Goal: Transaction & Acquisition: Book appointment/travel/reservation

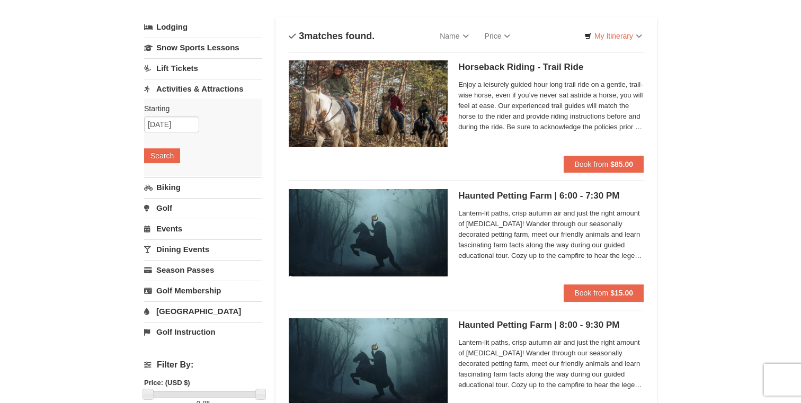
scroll to position [46, 0]
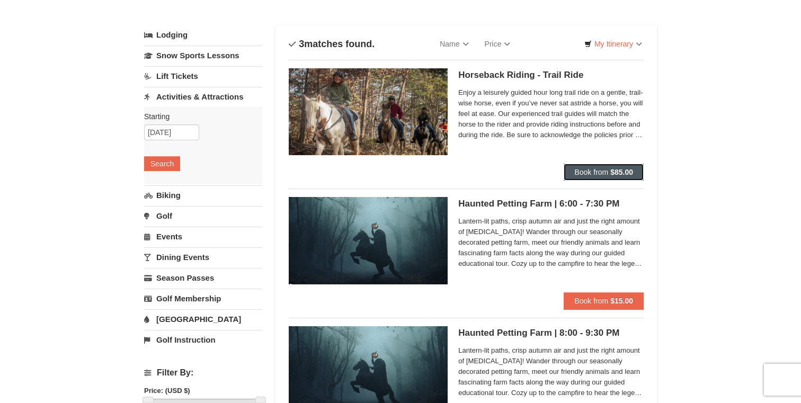
click at [586, 173] on span "Book from" at bounding box center [592, 172] width 34 height 8
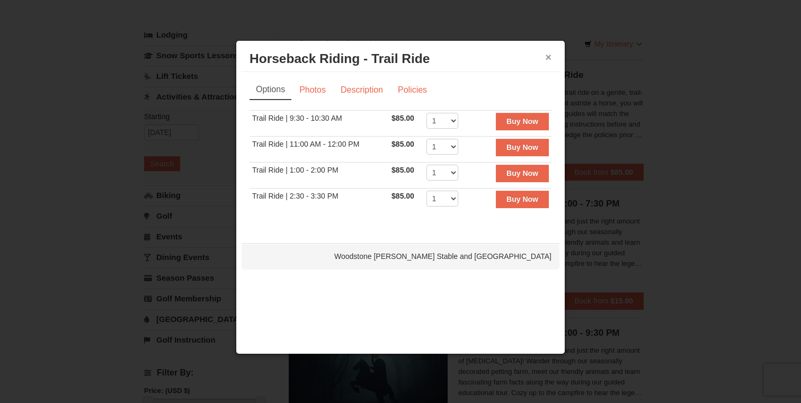
click at [545, 57] on button "×" at bounding box center [548, 57] width 6 height 11
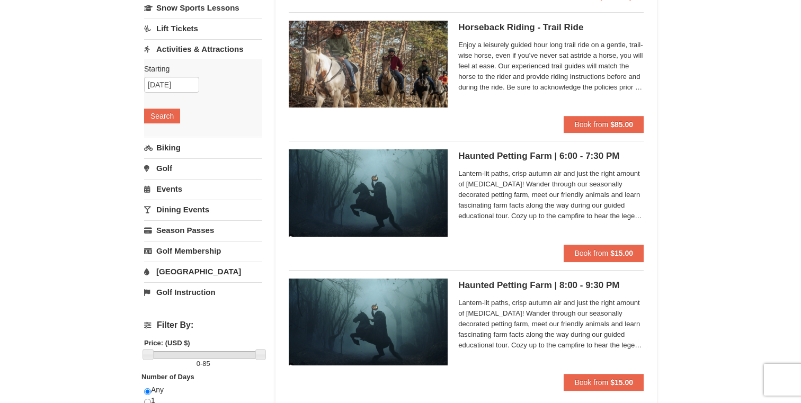
scroll to position [29, 0]
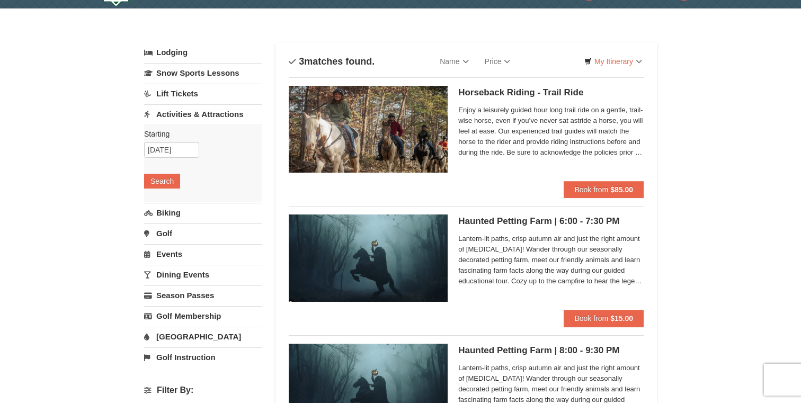
click at [497, 117] on span "Enjoy a leisurely guided hour long trail ride on a gentle, trail-wise horse, ev…" at bounding box center [550, 131] width 185 height 53
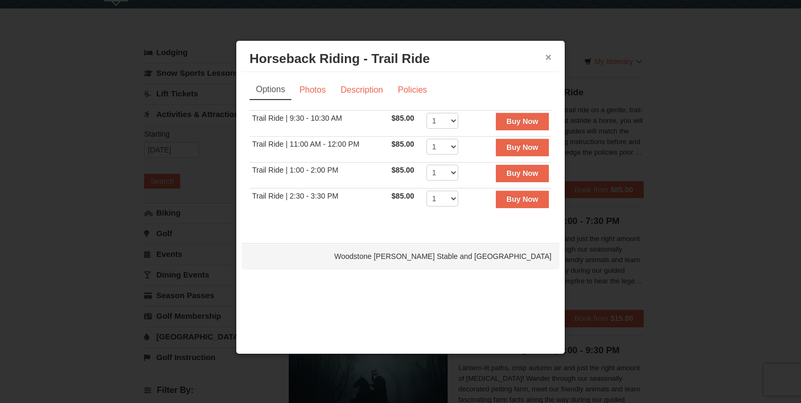
click at [551, 54] on button "×" at bounding box center [548, 57] width 6 height 11
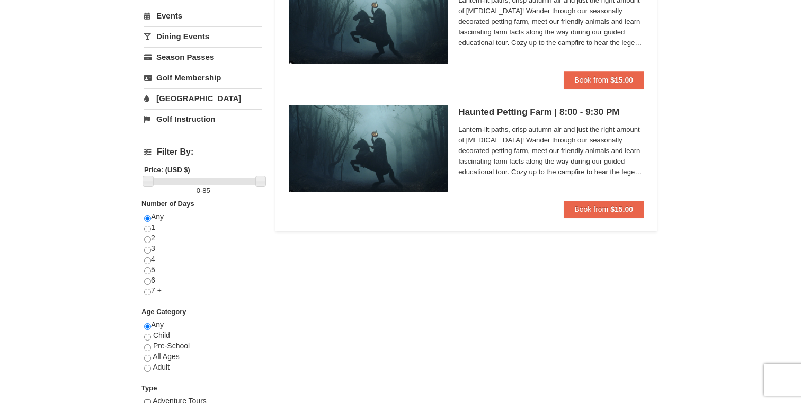
scroll to position [0, 0]
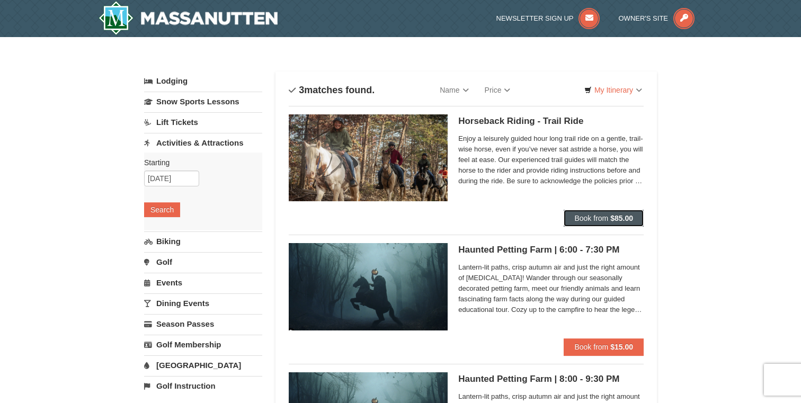
click at [583, 211] on button "Book from $85.00" at bounding box center [604, 218] width 80 height 17
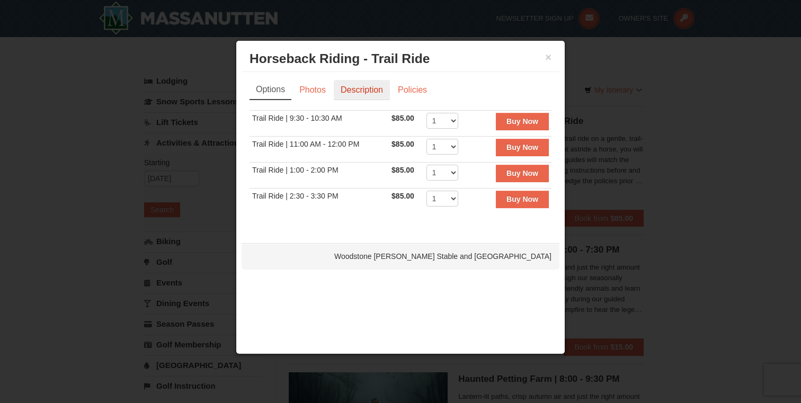
click at [382, 90] on link "Description" at bounding box center [362, 90] width 56 height 20
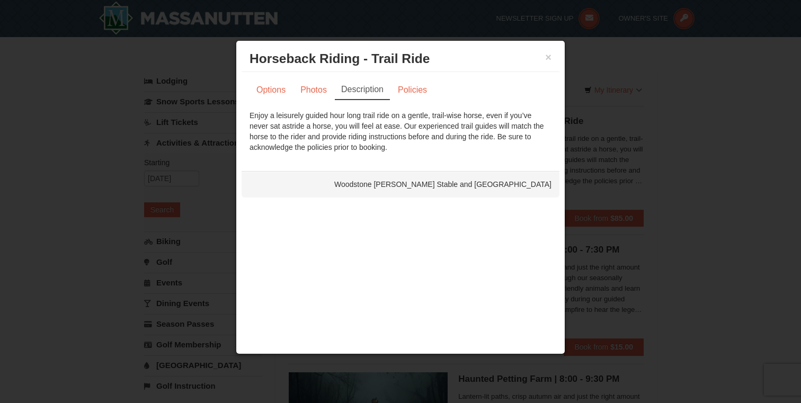
click at [370, 143] on div "Enjoy a leisurely guided hour long trail ride on a gentle, trail-wise horse, ev…" at bounding box center [401, 131] width 302 height 42
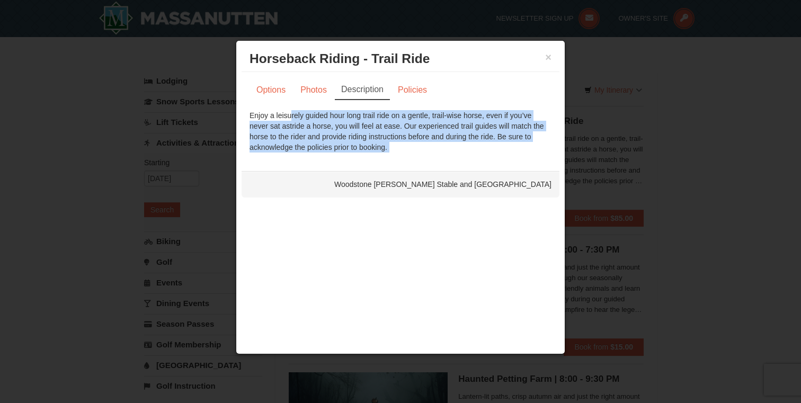
click at [370, 143] on div "Enjoy a leisurely guided hour long trail ride on a gentle, trail-wise horse, ev…" at bounding box center [401, 131] width 302 height 42
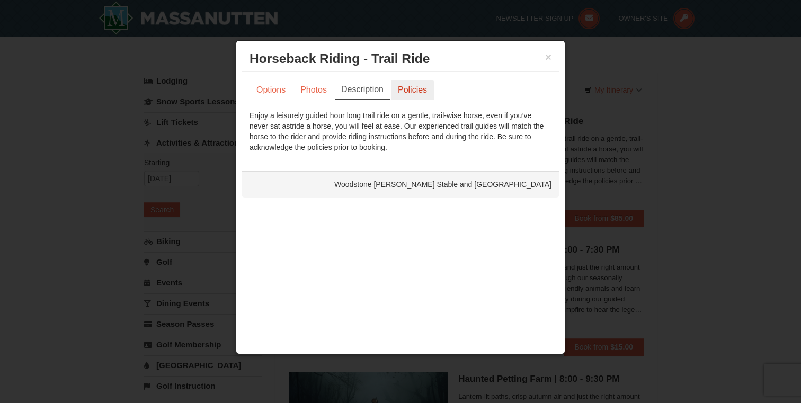
click at [416, 90] on link "Policies" at bounding box center [412, 90] width 43 height 20
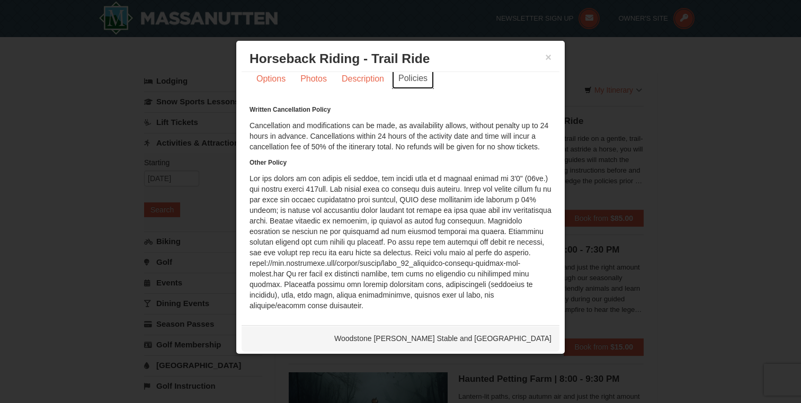
scroll to position [15, 0]
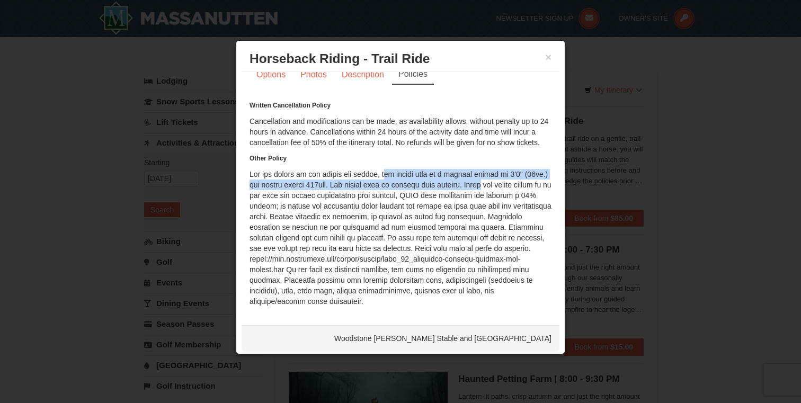
drag, startPoint x: 380, startPoint y: 172, endPoint x: 484, endPoint y: 181, distance: 104.2
click at [484, 181] on div "Written Cancellation Policy Cancellation and modifications can be made, as avai…" at bounding box center [401, 203] width 302 height 207
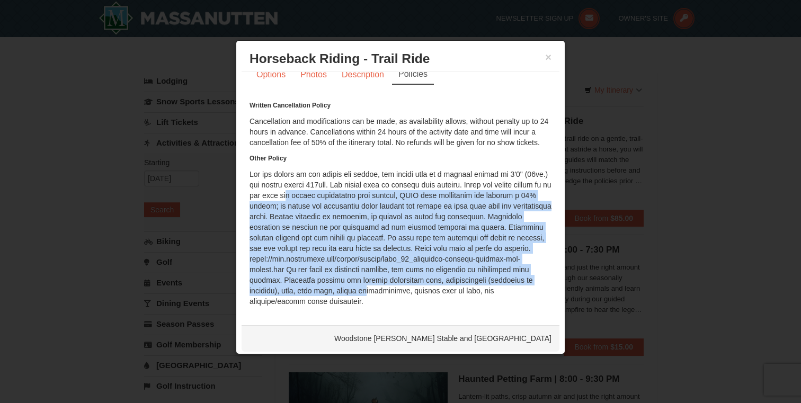
drag, startPoint x: 325, startPoint y: 199, endPoint x: 362, endPoint y: 294, distance: 102.4
click at [362, 294] on div "Written Cancellation Policy Cancellation and modifications can be made, as avai…" at bounding box center [401, 203] width 302 height 207
click at [551, 60] on button "×" at bounding box center [548, 57] width 6 height 11
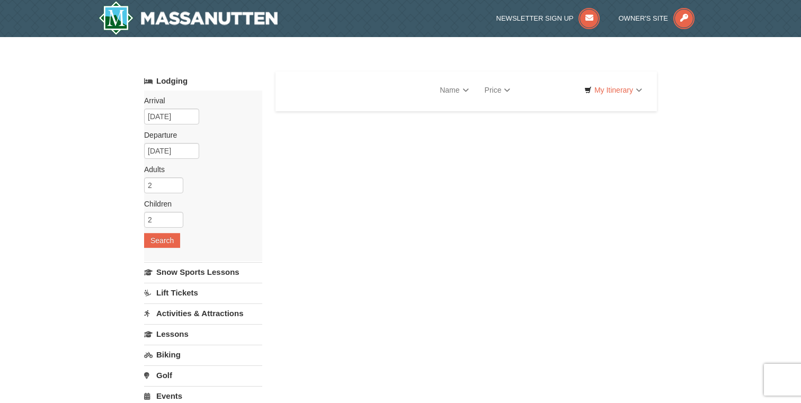
select select "9"
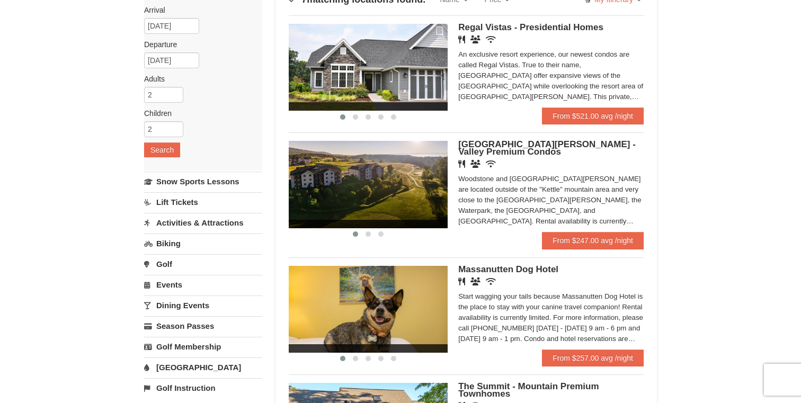
scroll to position [94, 0]
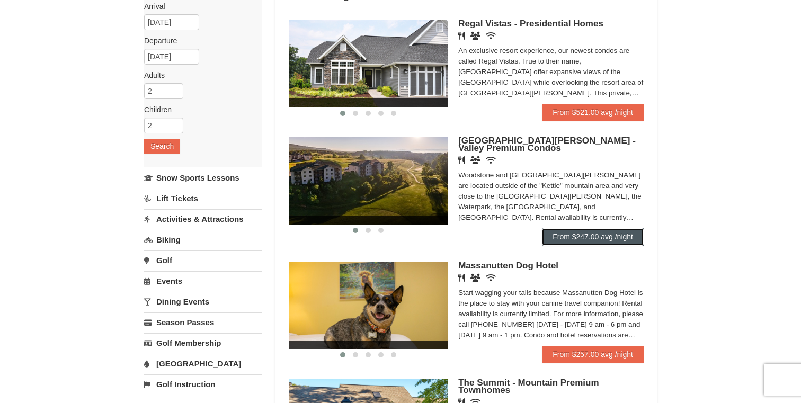
click at [620, 237] on link "From $247.00 avg /night" at bounding box center [593, 236] width 102 height 17
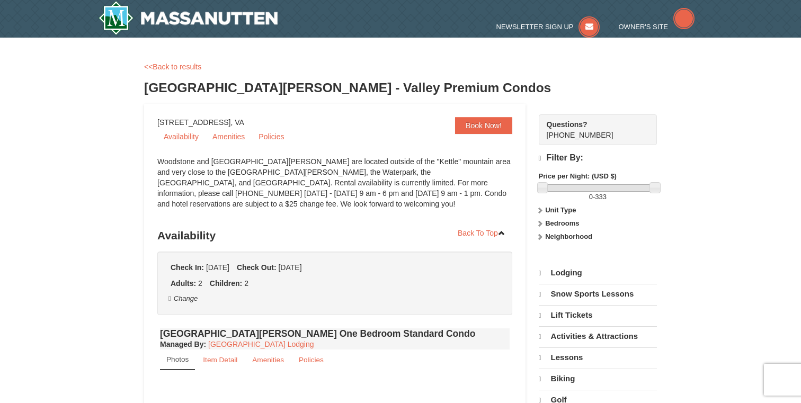
select select "9"
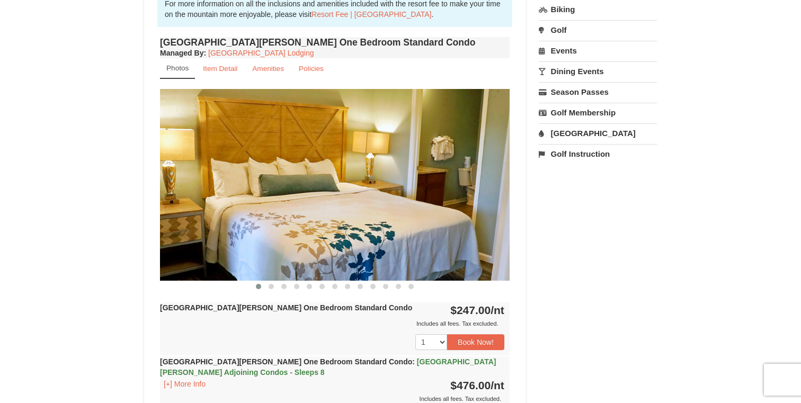
scroll to position [259, 0]
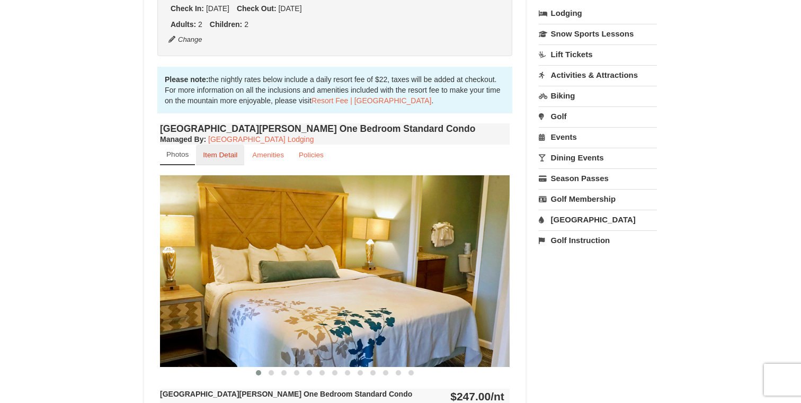
click at [227, 158] on small "Item Detail" at bounding box center [220, 155] width 34 height 8
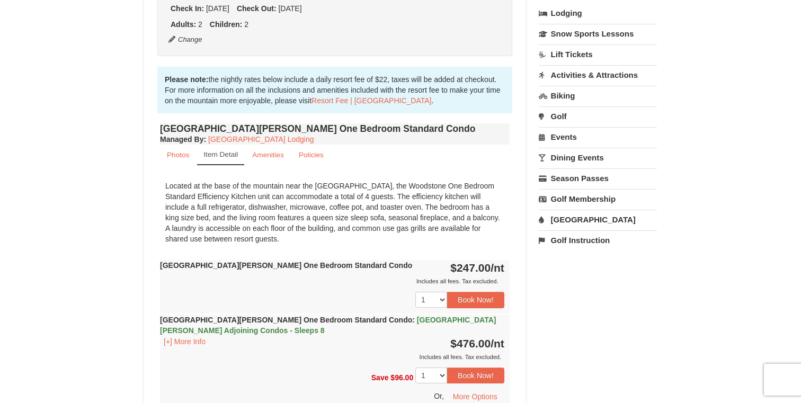
click at [226, 185] on div "Located at the base of the mountain near the Woodstone Registration and Recreat…" at bounding box center [335, 212] width 350 height 74
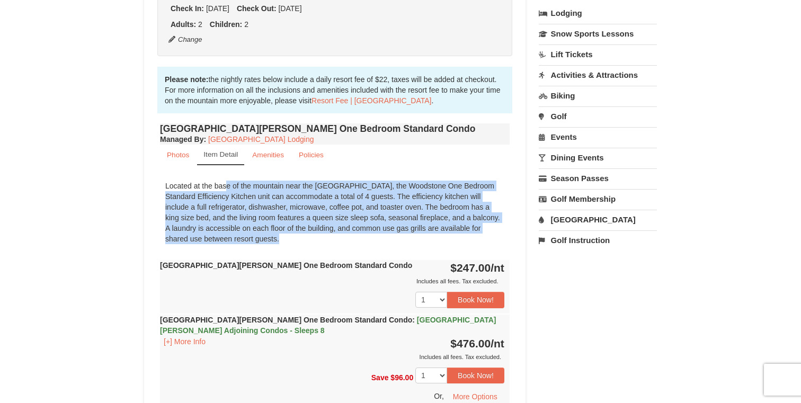
click at [226, 185] on div "Located at the base of the mountain near the Woodstone Registration and Recreat…" at bounding box center [335, 212] width 350 height 74
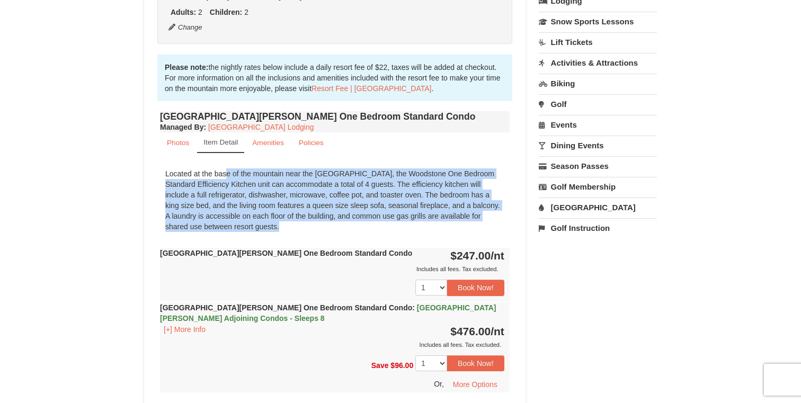
scroll to position [272, 0]
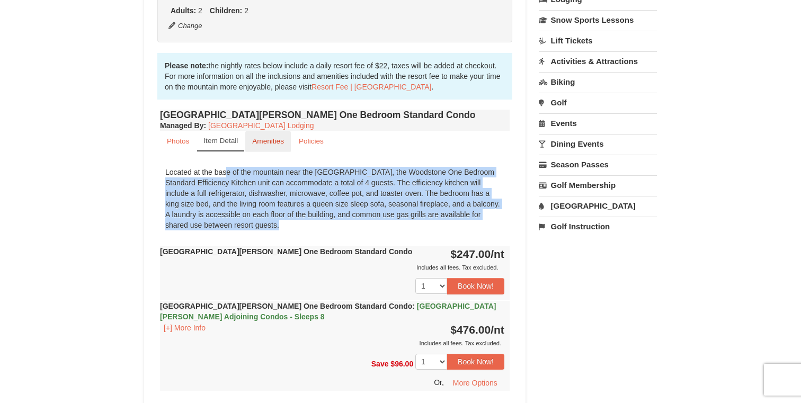
click at [268, 142] on small "Amenities" at bounding box center [268, 141] width 32 height 8
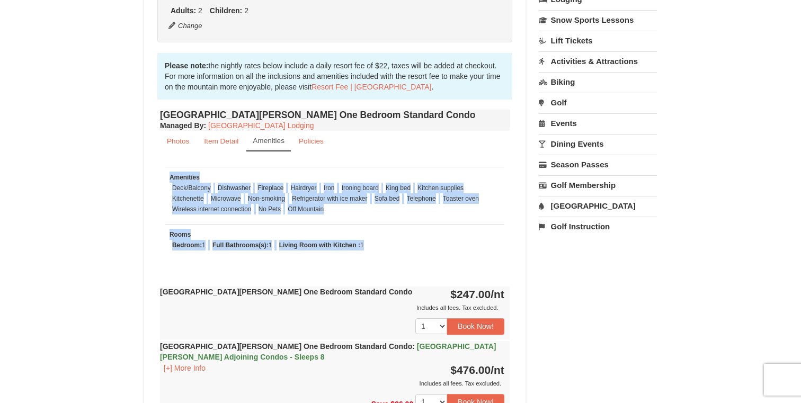
click at [334, 218] on td "Amenities Deck/Balcony Dishwasher Fireplace Hairdryer Iron Ironing board King b…" at bounding box center [334, 195] width 339 height 57
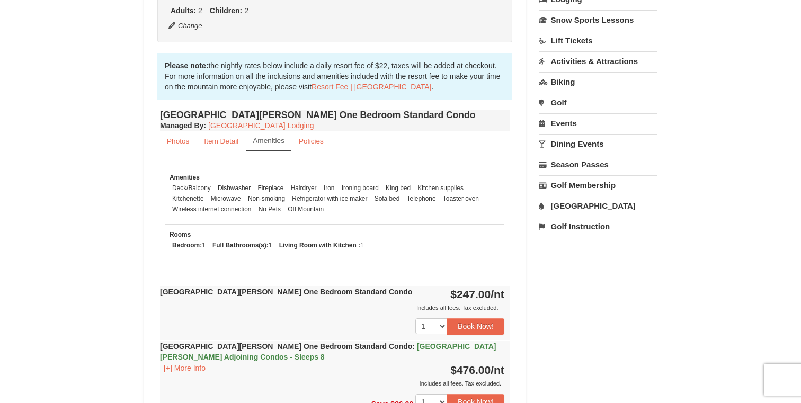
click at [334, 218] on td "Amenities Deck/Balcony Dishwasher Fireplace Hairdryer Iron Ironing board King b…" at bounding box center [334, 195] width 339 height 57
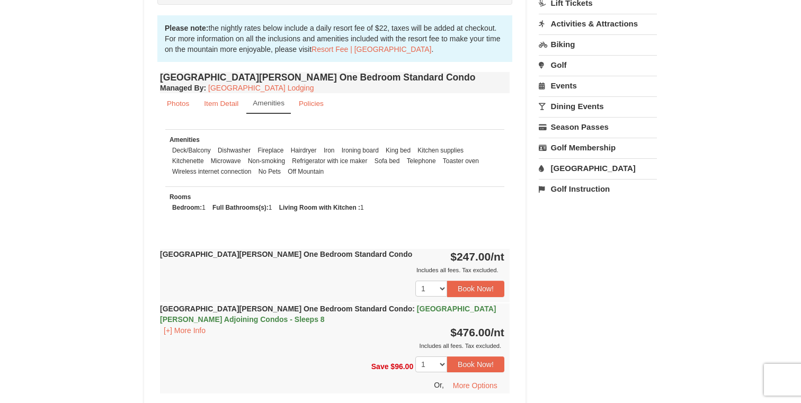
scroll to position [321, 0]
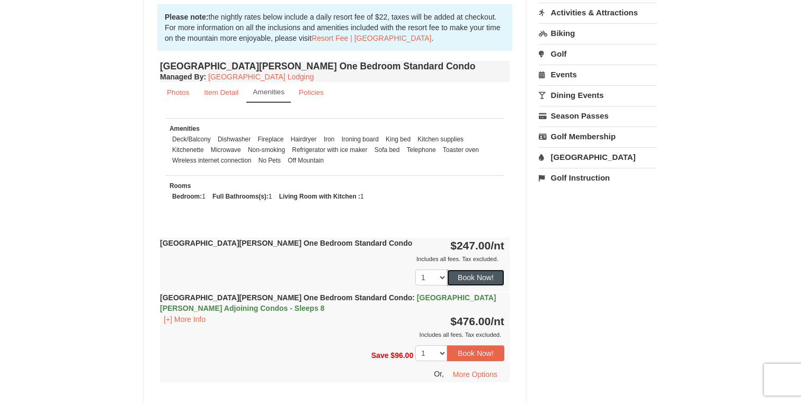
click at [475, 277] on button "Book Now!" at bounding box center [475, 278] width 57 height 16
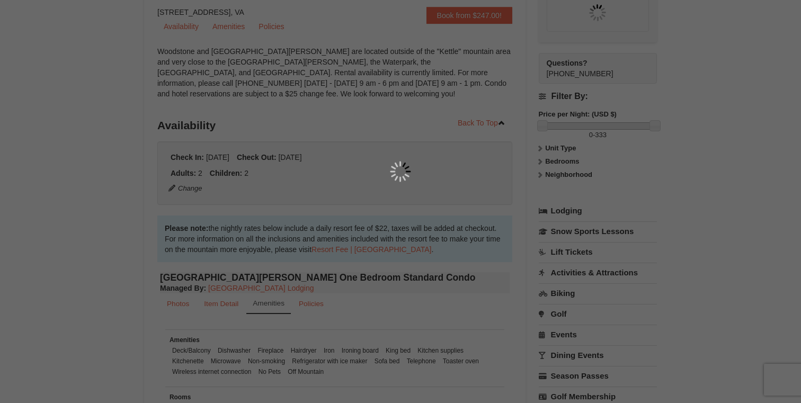
scroll to position [103, 0]
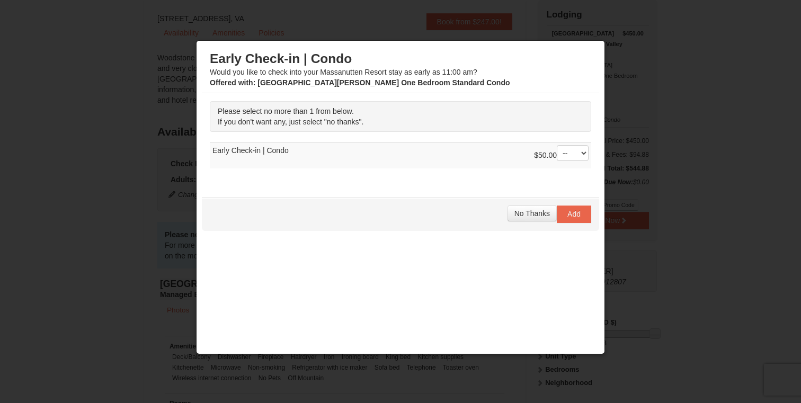
click at [316, 118] on span "If you don't want any, just select "no thanks"." at bounding box center [291, 122] width 146 height 8
click at [324, 109] on span "Please select no more than 1 from below." at bounding box center [286, 111] width 136 height 8
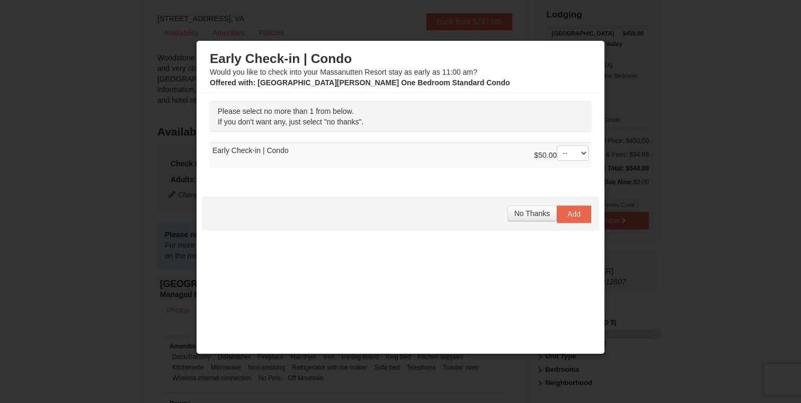
click at [324, 109] on span "Please select no more than 1 from below." at bounding box center [286, 111] width 136 height 8
click at [333, 119] on span "If you don't want any, just select "no thanks"." at bounding box center [291, 122] width 146 height 8
click at [537, 209] on span "No Thanks" at bounding box center [533, 213] width 36 height 8
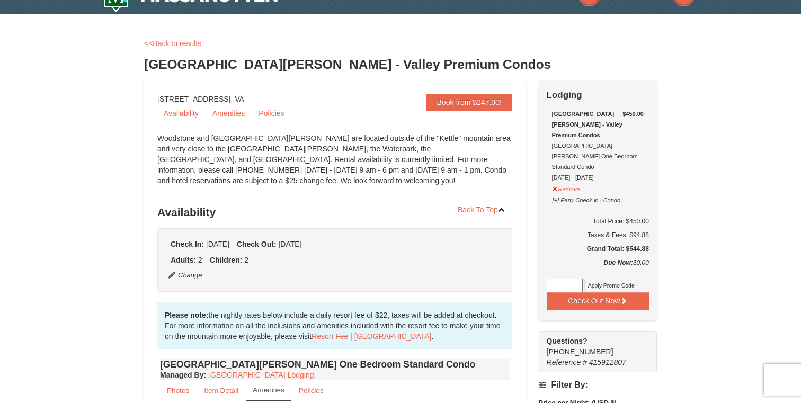
scroll to position [0, 0]
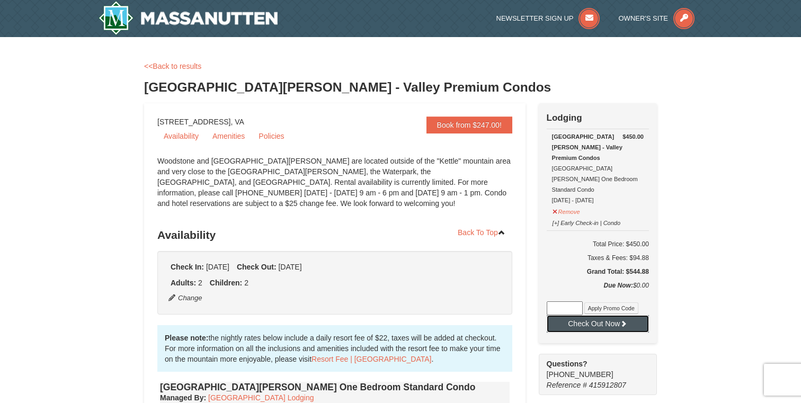
click at [617, 315] on button "Check Out Now" at bounding box center [598, 323] width 102 height 17
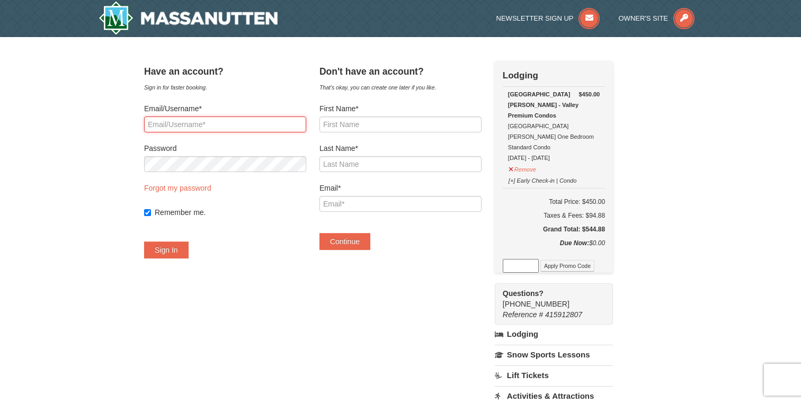
click at [224, 127] on input "Email/Username*" at bounding box center [225, 125] width 162 height 16
type input "YoursPraveen@gmail.com"
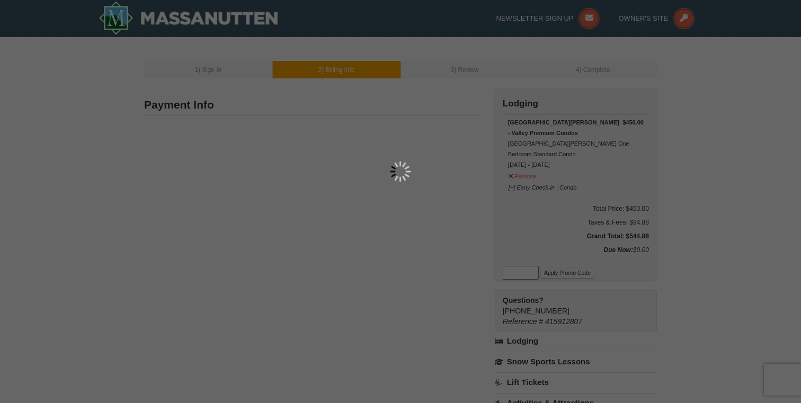
type input "Praveen Palaniswamy"
type input "5016 Chappell Ridge Pl"
type input "Glen Allen"
type input "23059"
type input "804"
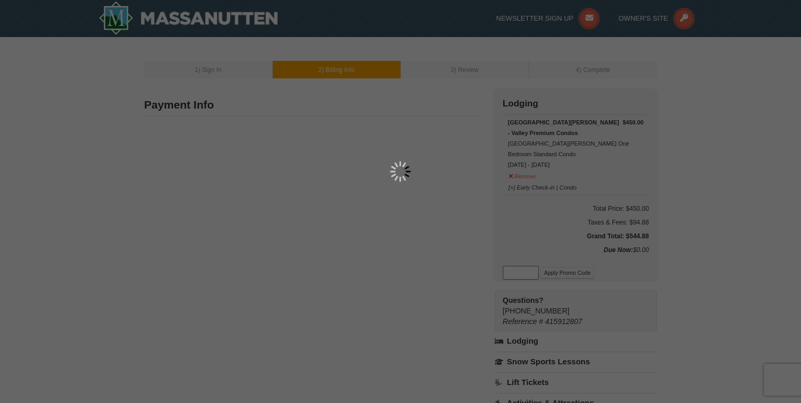
type input "614"
type input "7155"
type input "[EMAIL_ADDRESS][DOMAIN_NAME]"
select select "VA"
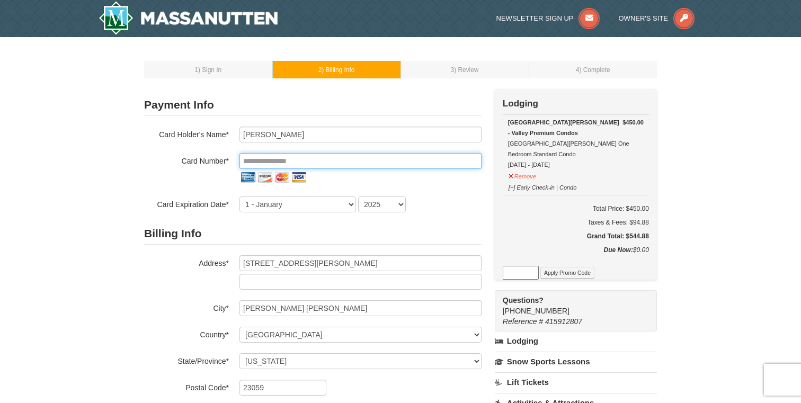
click at [253, 160] on input "tel" at bounding box center [361, 161] width 242 height 16
type input "**********"
select select "2"
select select "2030"
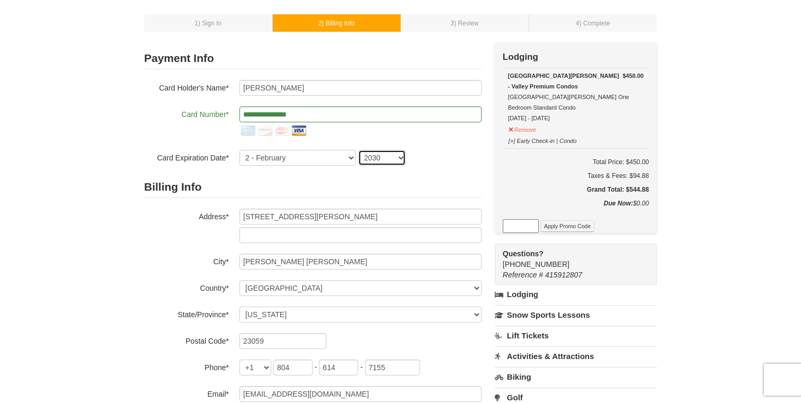
scroll to position [49, 0]
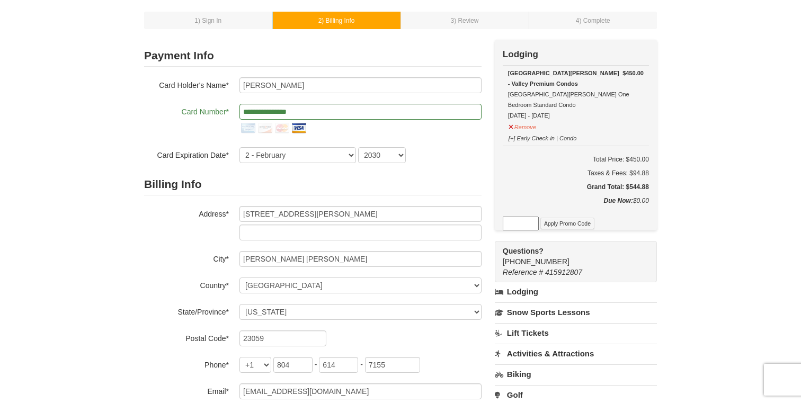
click at [512, 226] on input at bounding box center [521, 224] width 36 height 14
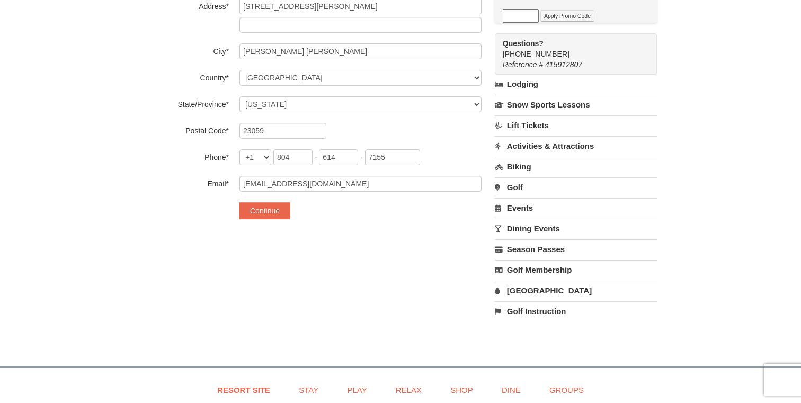
scroll to position [259, 0]
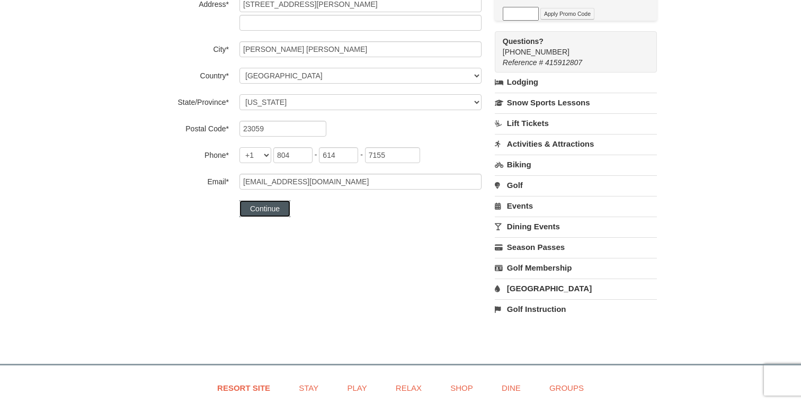
click at [266, 208] on button "Continue" at bounding box center [265, 208] width 51 height 17
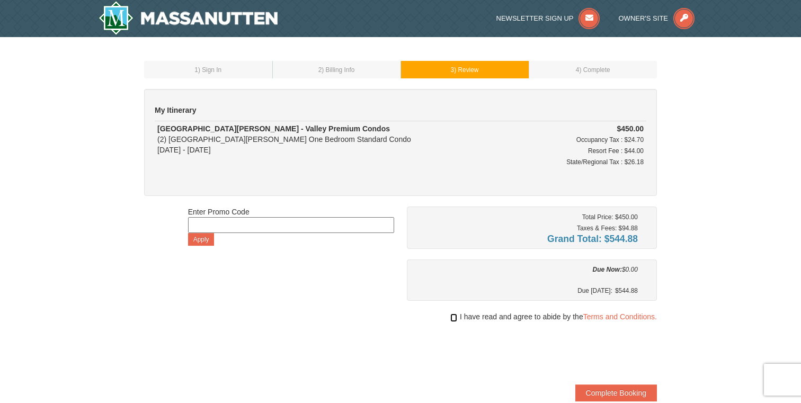
click at [452, 317] on input "checkbox" at bounding box center [453, 318] width 7 height 8
checkbox input "true"
click at [598, 314] on link "Terms and Conditions." at bounding box center [621, 317] width 74 height 8
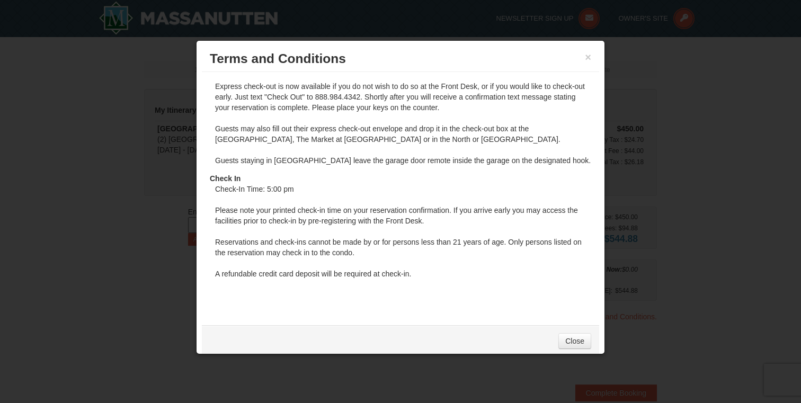
scroll to position [718, 0]
click at [563, 335] on link "Close" at bounding box center [575, 341] width 33 height 16
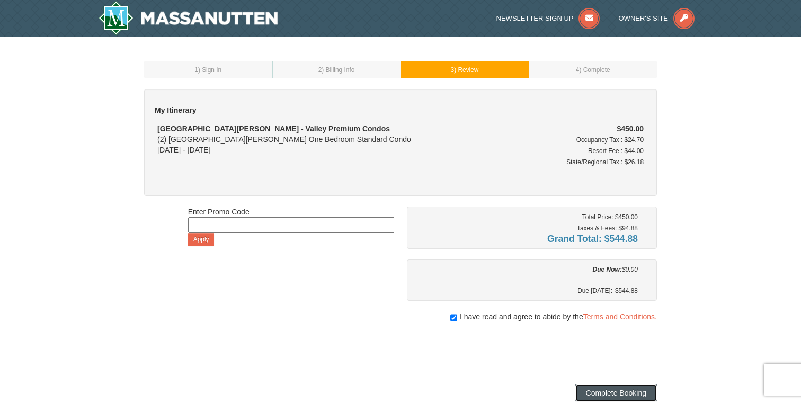
click at [598, 393] on button "Complete Booking" at bounding box center [617, 393] width 82 height 17
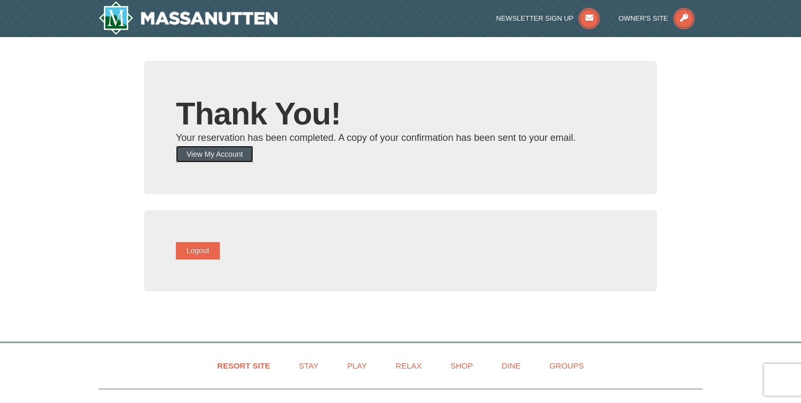
click at [244, 156] on button "View My Account" at bounding box center [214, 154] width 77 height 17
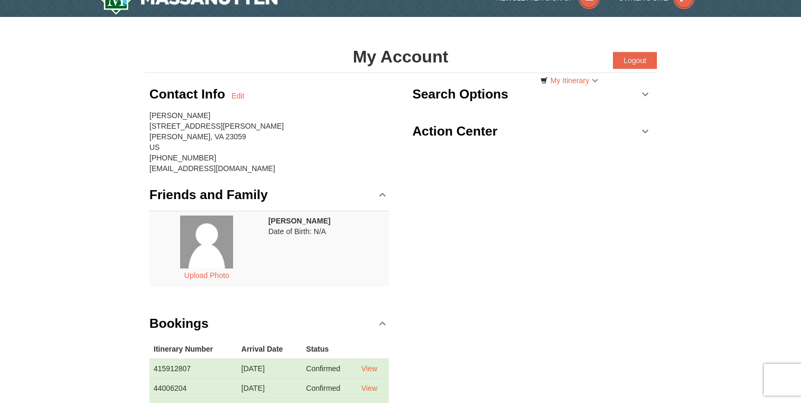
scroll to position [16, 0]
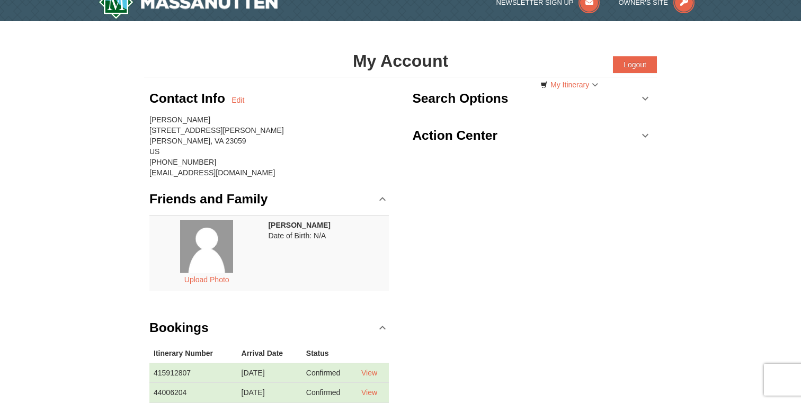
click at [571, 243] on div "Contact Info Edit [PERSON_NAME] [STREET_ADDRESS][PERSON_NAME] [PHONE_NUMBER] [E…" at bounding box center [400, 260] width 513 height 366
